Goal: Task Accomplishment & Management: Use online tool/utility

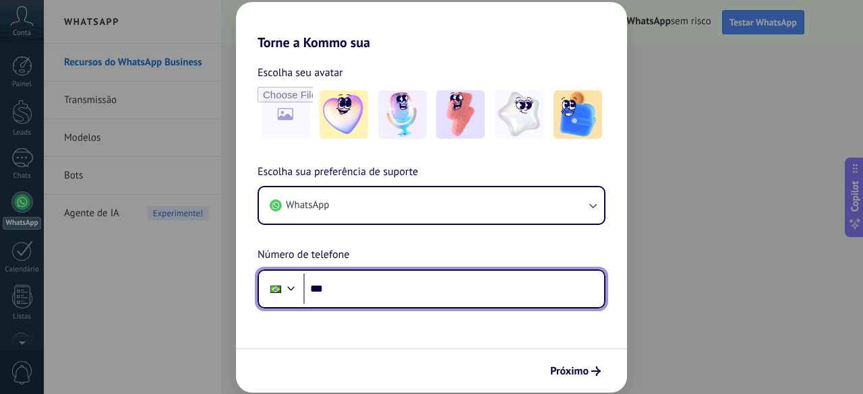
click at [362, 299] on input "***" at bounding box center [453, 289] width 301 height 31
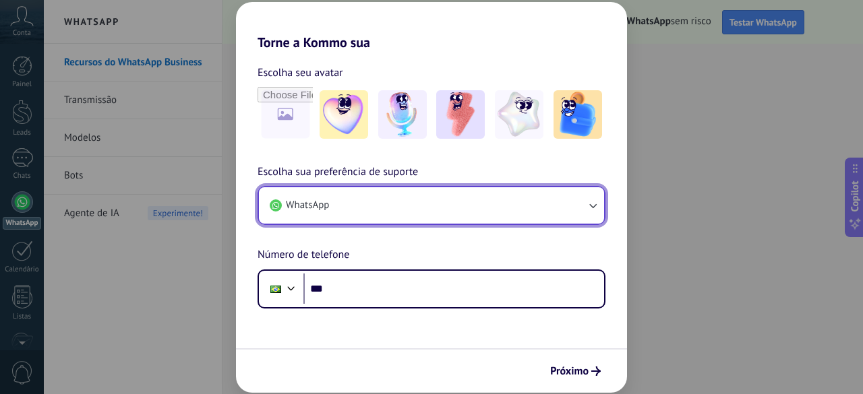
click at [385, 208] on button "WhatsApp" at bounding box center [431, 205] width 345 height 36
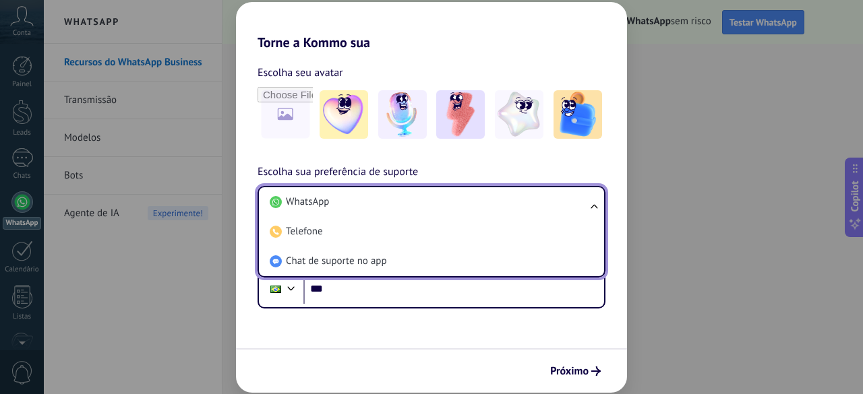
click at [385, 208] on li "WhatsApp" at bounding box center [428, 202] width 329 height 30
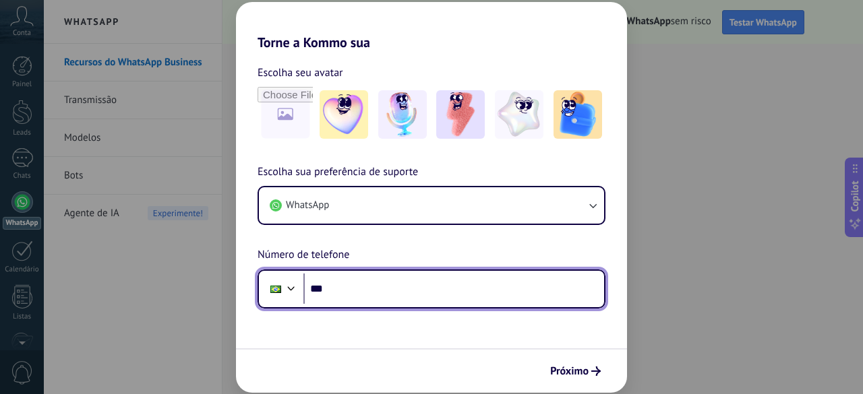
click at [376, 295] on input "***" at bounding box center [453, 289] width 301 height 31
type input "**********"
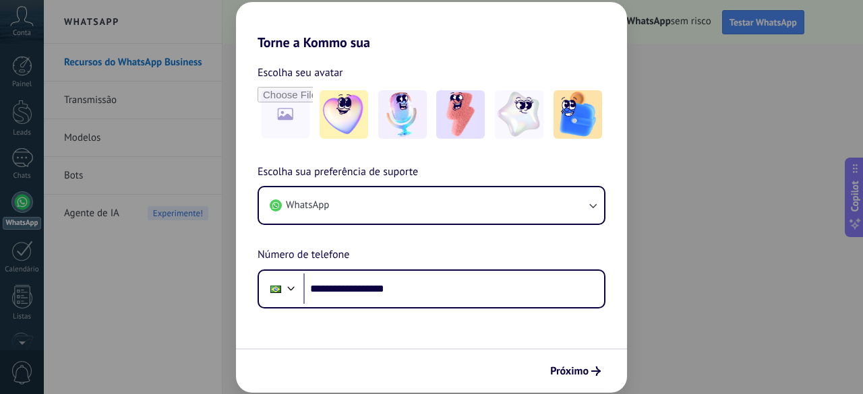
click at [592, 375] on icon "submit" at bounding box center [595, 371] width 9 height 9
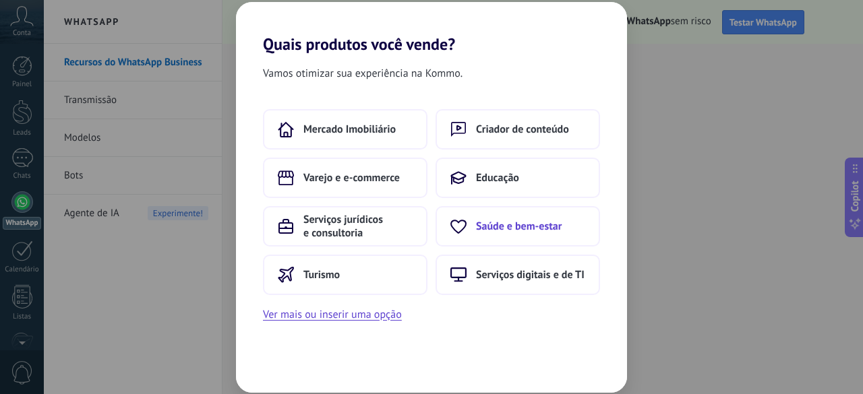
click at [520, 234] on button "Saúde e bem-estar" at bounding box center [517, 226] width 164 height 40
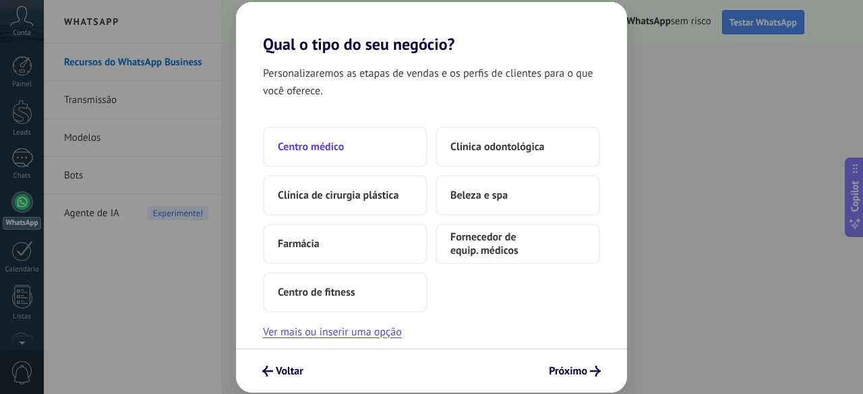
click at [407, 140] on button "Centro médico" at bounding box center [345, 147] width 164 height 40
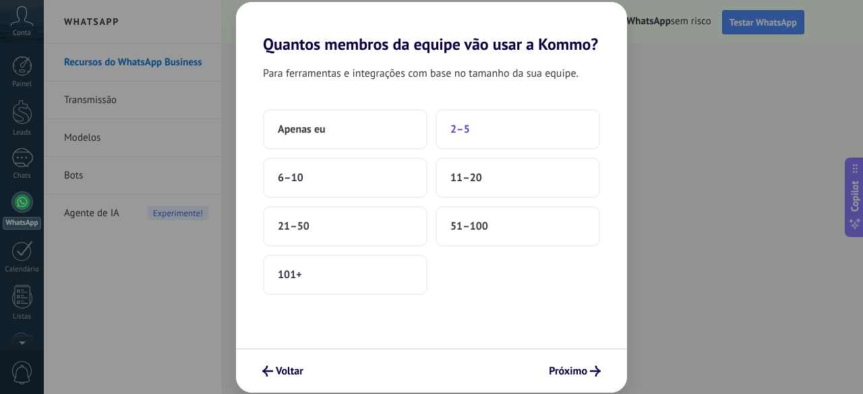
click at [514, 148] on button "2–5" at bounding box center [517, 129] width 164 height 40
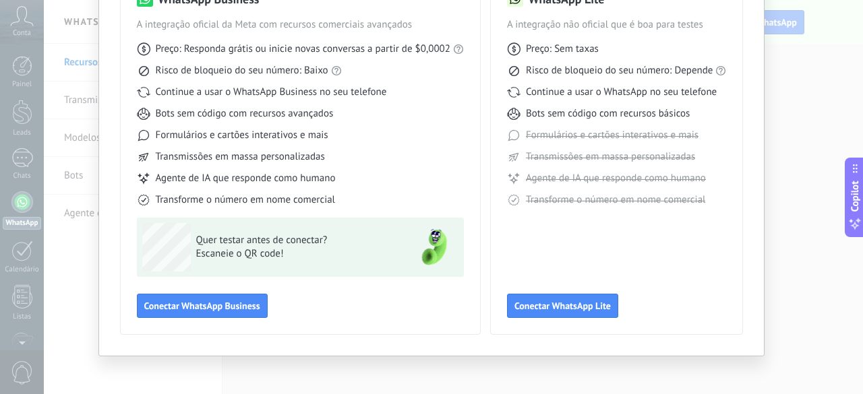
scroll to position [134, 0]
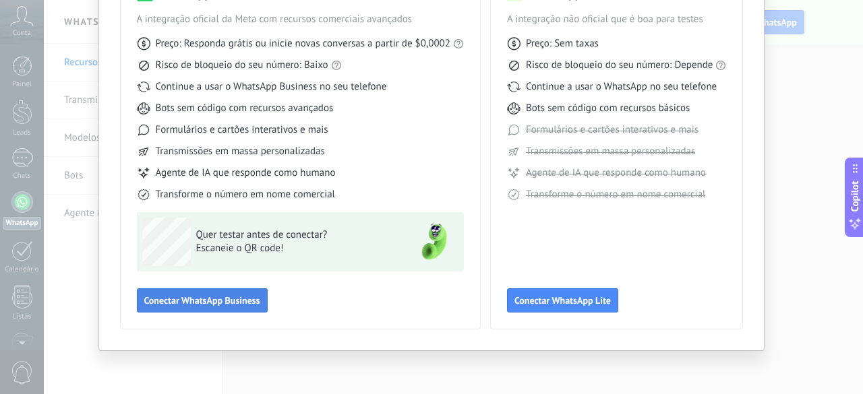
click at [241, 303] on span "Conectar WhatsApp Business" at bounding box center [202, 300] width 116 height 9
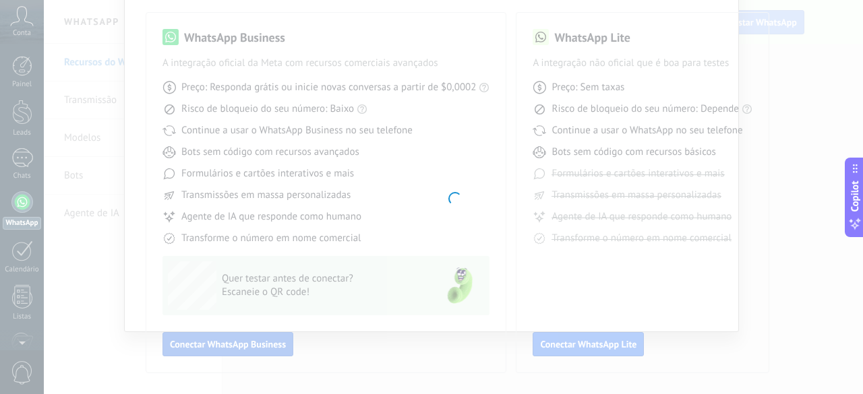
scroll to position [90, 0]
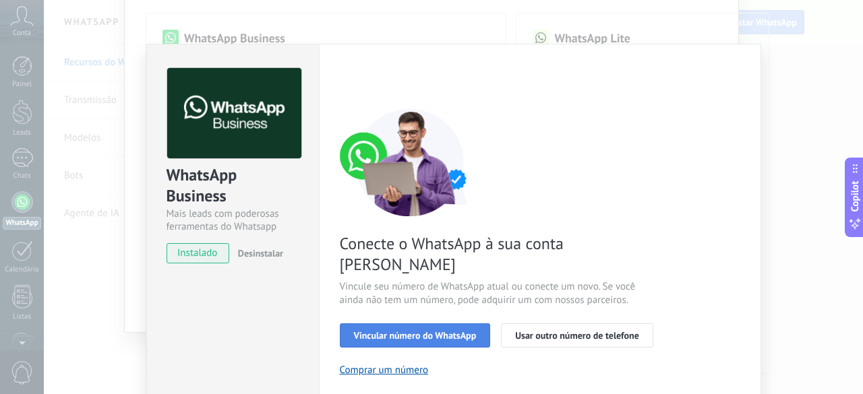
click at [452, 331] on span "Vincular número do WhatsApp" at bounding box center [415, 335] width 123 height 9
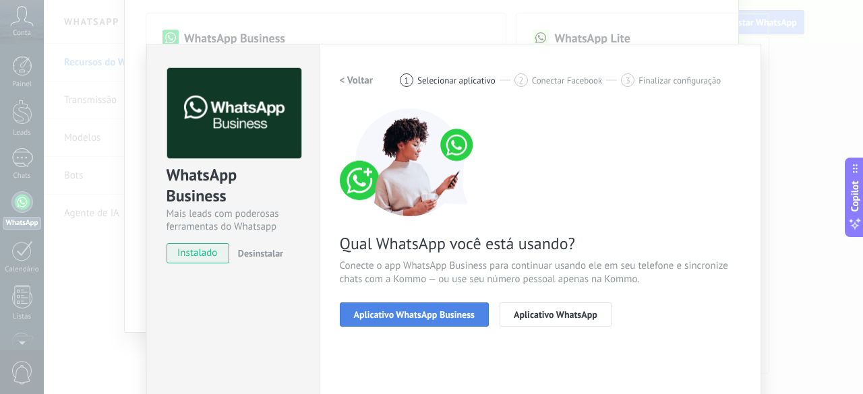
click at [454, 316] on span "Aplicativo WhatsApp Business" at bounding box center [414, 314] width 121 height 9
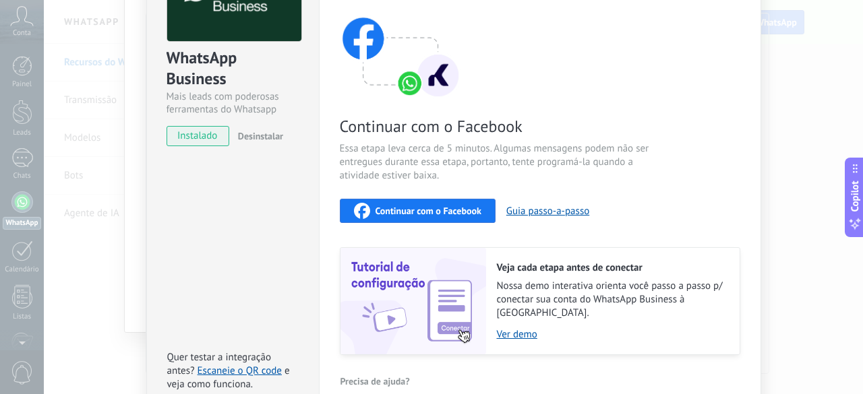
scroll to position [135, 0]
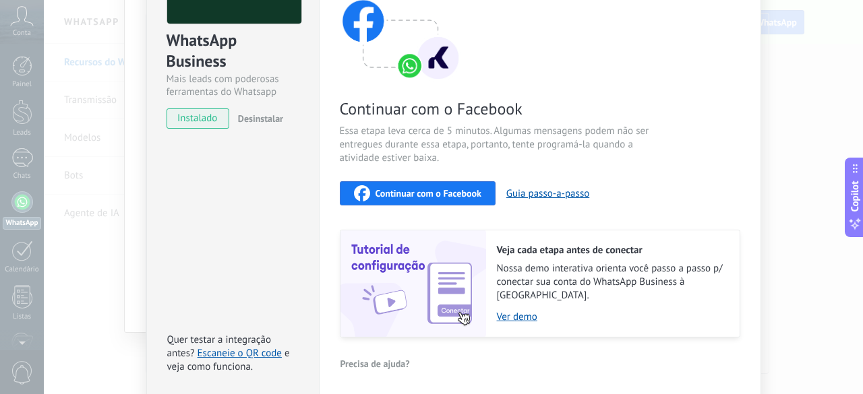
click at [442, 194] on span "Continuar com o Facebook" at bounding box center [428, 193] width 106 height 9
click at [419, 205] on div "Continuar com o Facebook Essa etapa leva cerca de 5 minutos. Algumas mensagens …" at bounding box center [540, 156] width 400 height 364
click at [426, 197] on span "Continuar com o Facebook" at bounding box center [428, 193] width 106 height 9
